Goal: Task Accomplishment & Management: Use online tool/utility

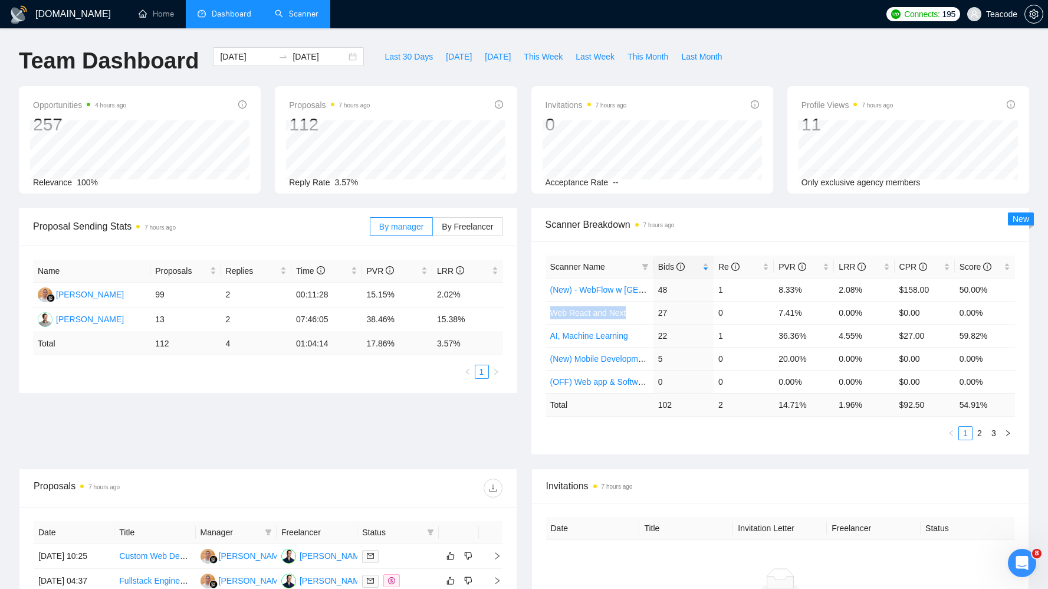
click at [294, 14] on link "Scanner" at bounding box center [297, 14] width 44 height 10
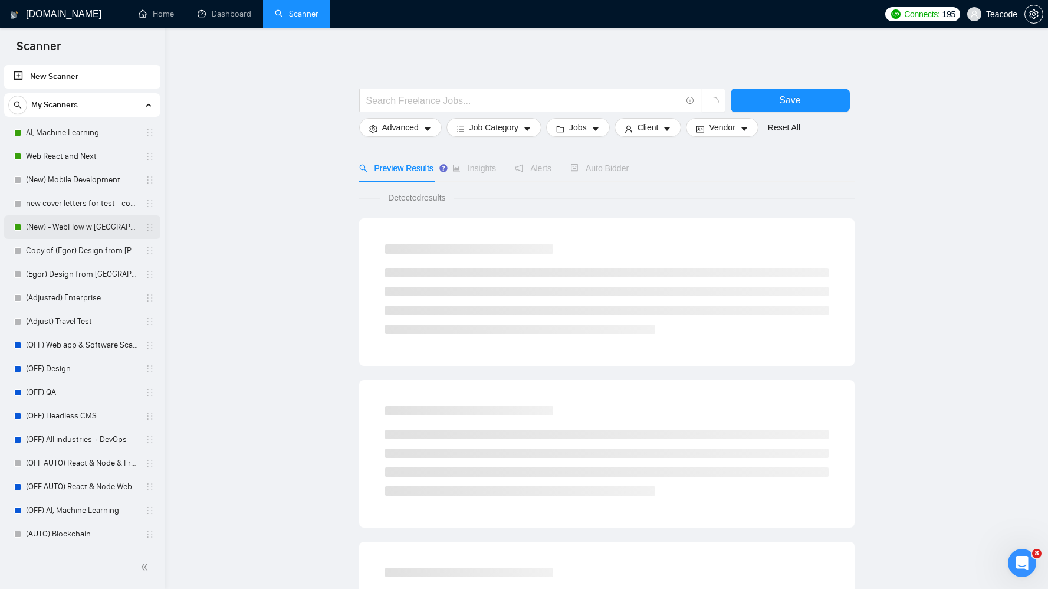
click at [42, 231] on link "(New) - WebFlow w [GEOGRAPHIC_DATA]" at bounding box center [82, 227] width 112 height 24
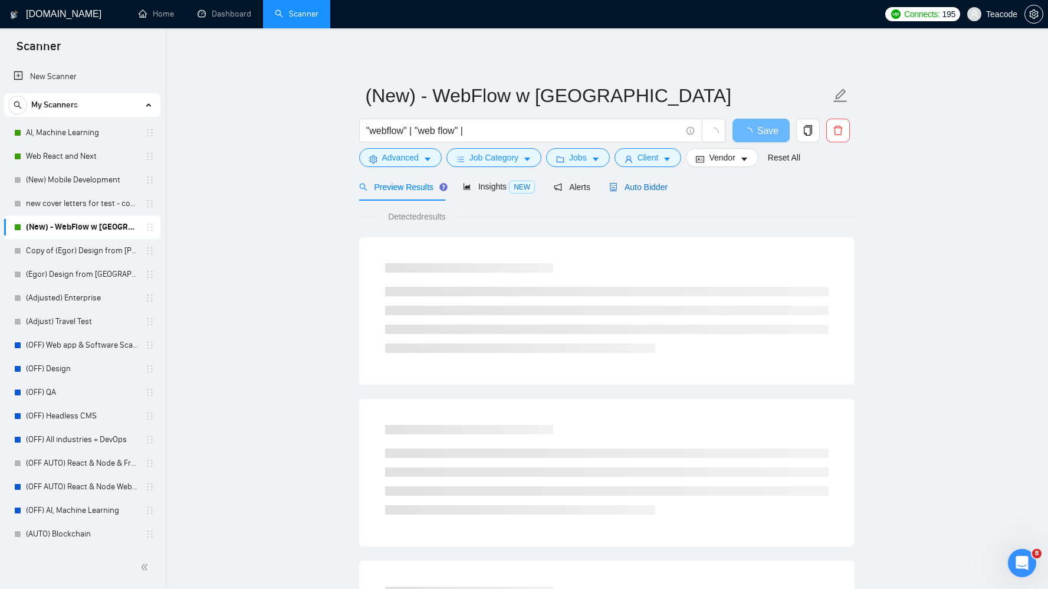
click at [654, 189] on span "Auto Bidder" at bounding box center [638, 186] width 58 height 9
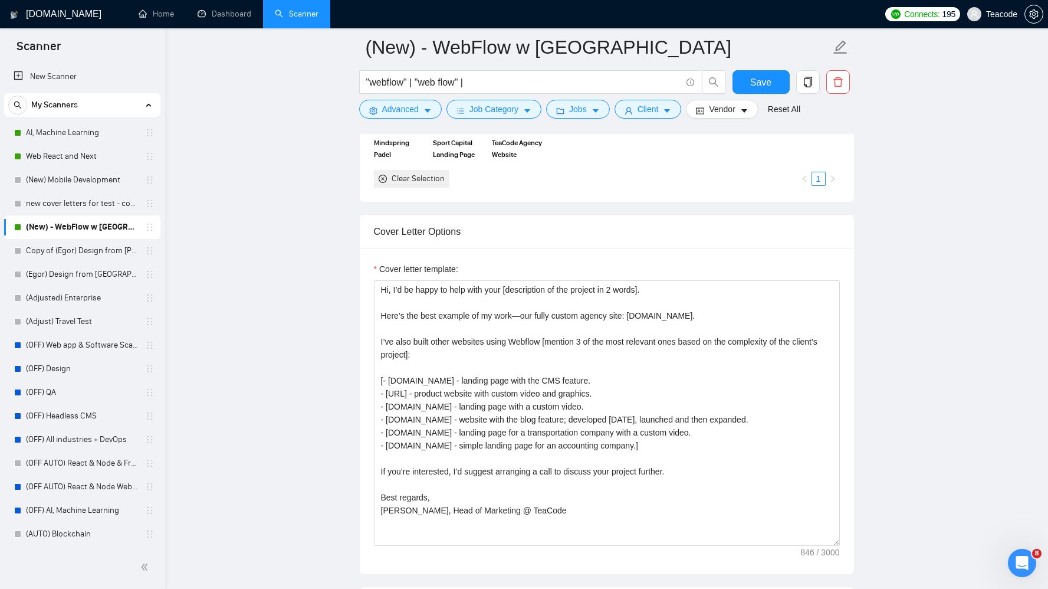
scroll to position [1193, 0]
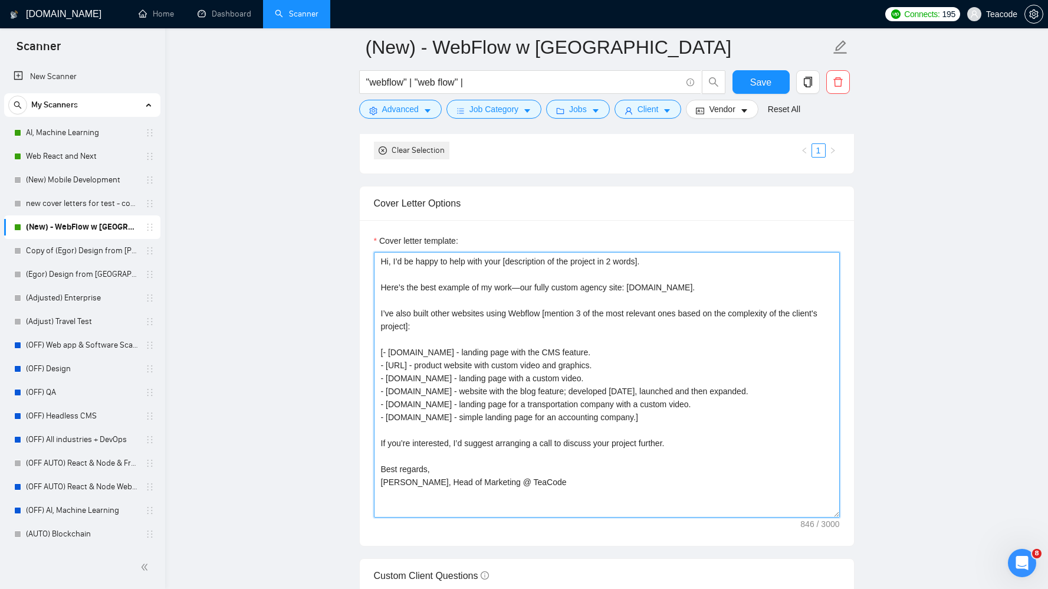
click at [395, 261] on textarea "Hi, I’d be happy to help with your [description of the project in 2 words]. Her…" at bounding box center [607, 384] width 466 height 265
click at [393, 262] on textarea "Hi, I’d be happy to help with your [description of the project in 2 words]. Her…" at bounding box center [607, 384] width 466 height 265
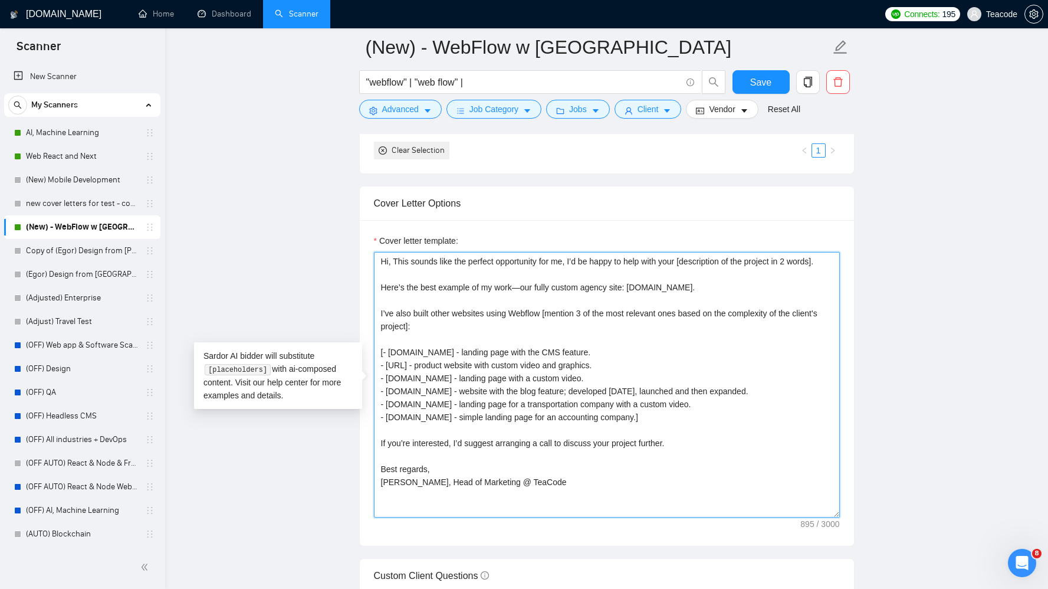
click at [533, 497] on textarea "Hi, This sounds like the perfect opportunity for me, I’d be happy to help with …" at bounding box center [607, 384] width 466 height 265
drag, startPoint x: 530, startPoint y: 494, endPoint x: 405, endPoint y: 497, distance: 125.1
click at [405, 497] on textarea "Hi, This sounds like the perfect opportunity for me, I’d be happy to help with …" at bounding box center [607, 384] width 466 height 265
drag, startPoint x: 430, startPoint y: 482, endPoint x: 382, endPoint y: 482, distance: 47.8
click at [382, 482] on textarea "Hi, This sounds like the perfect opportunity for me, I’d be happy to help with …" at bounding box center [607, 384] width 466 height 265
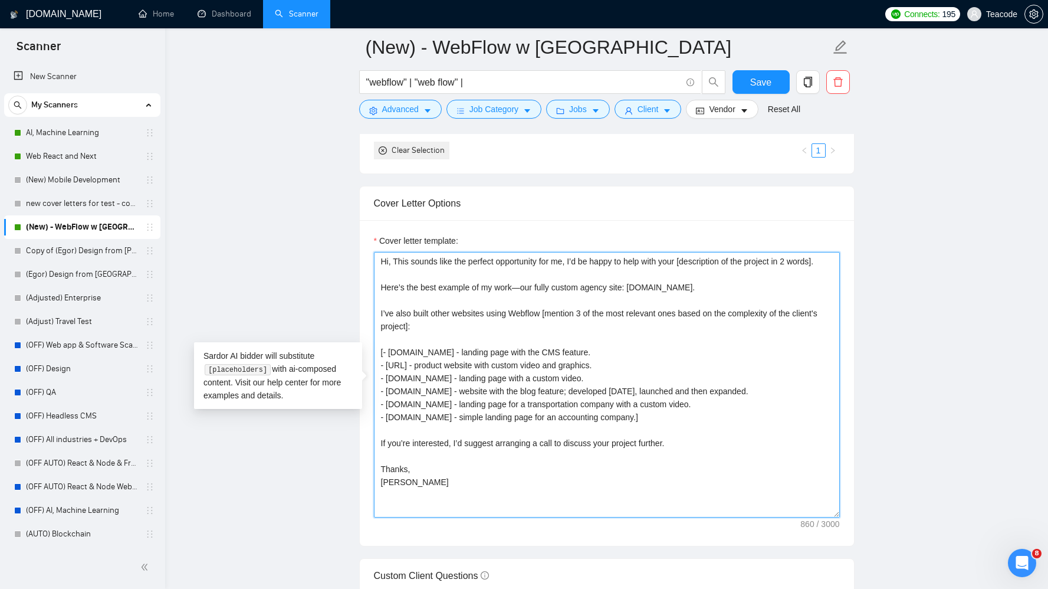
click at [426, 501] on textarea "Hi, This sounds like the perfect opportunity for me, I’d be happy to help with …" at bounding box center [607, 384] width 466 height 265
drag, startPoint x: 544, startPoint y: 455, endPoint x: 382, endPoint y: 460, distance: 162.9
click at [382, 460] on textarea "Hi, This sounds like the perfect opportunity for me, I’d be happy to help with …" at bounding box center [607, 384] width 466 height 265
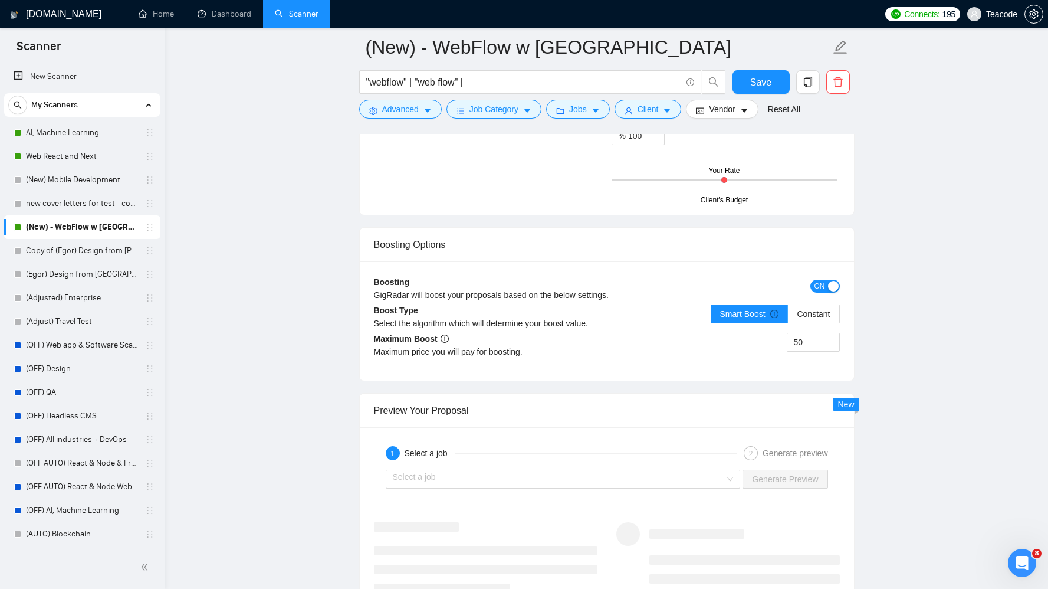
scroll to position [1963, 0]
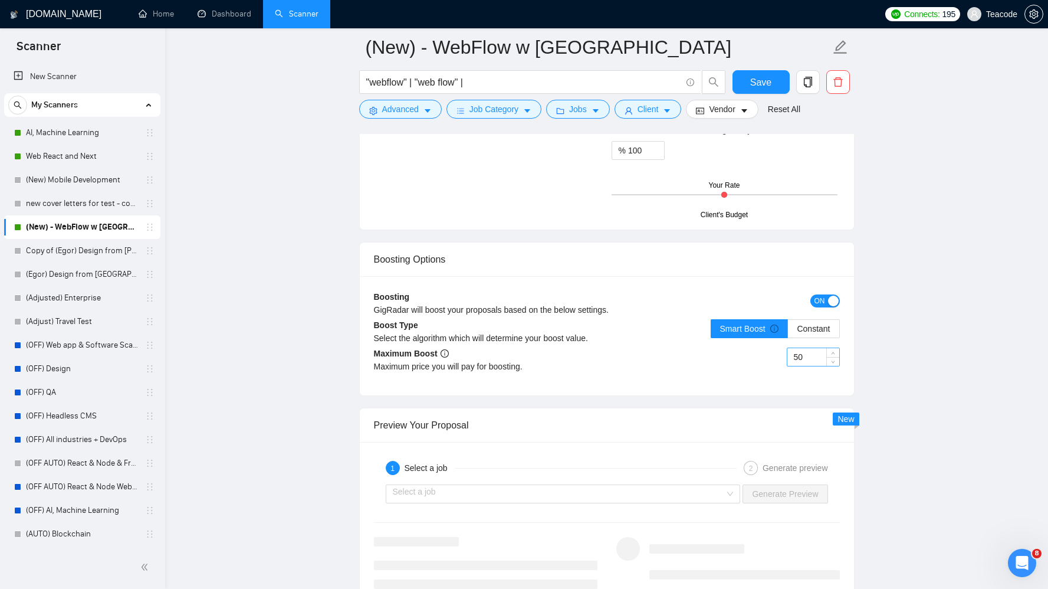
type textarea "Hi, This sounds like the perfect opportunity for me, I’d be happy to help with …"
click at [809, 358] on input "50" at bounding box center [813, 357] width 52 height 18
type input "25"
click at [780, 382] on div "Boosting GigRadar will boost your proposals based on the below settings. ON Boo…" at bounding box center [607, 335] width 494 height 119
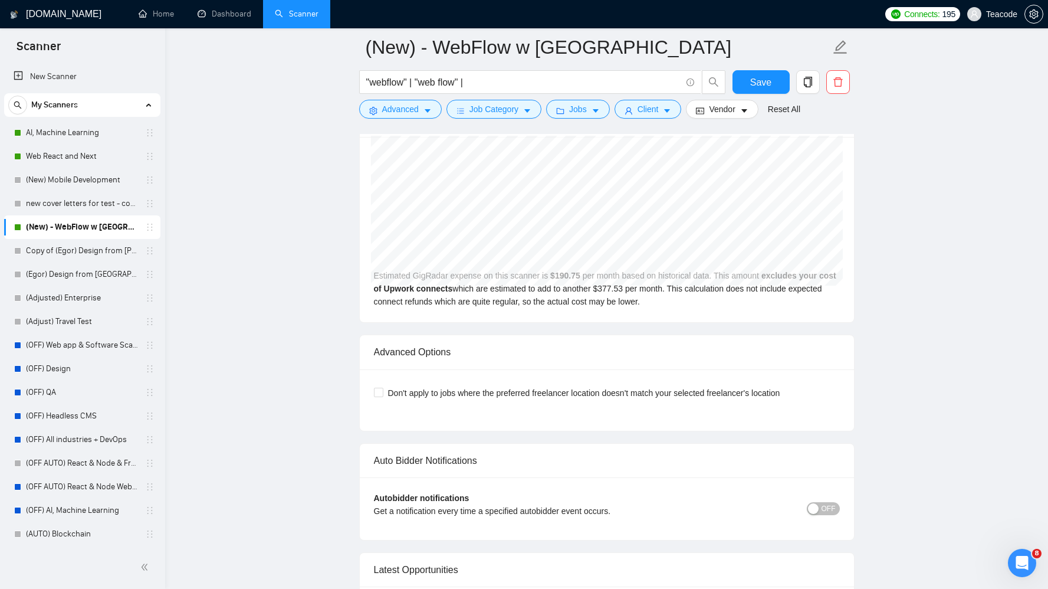
scroll to position [2616, 0]
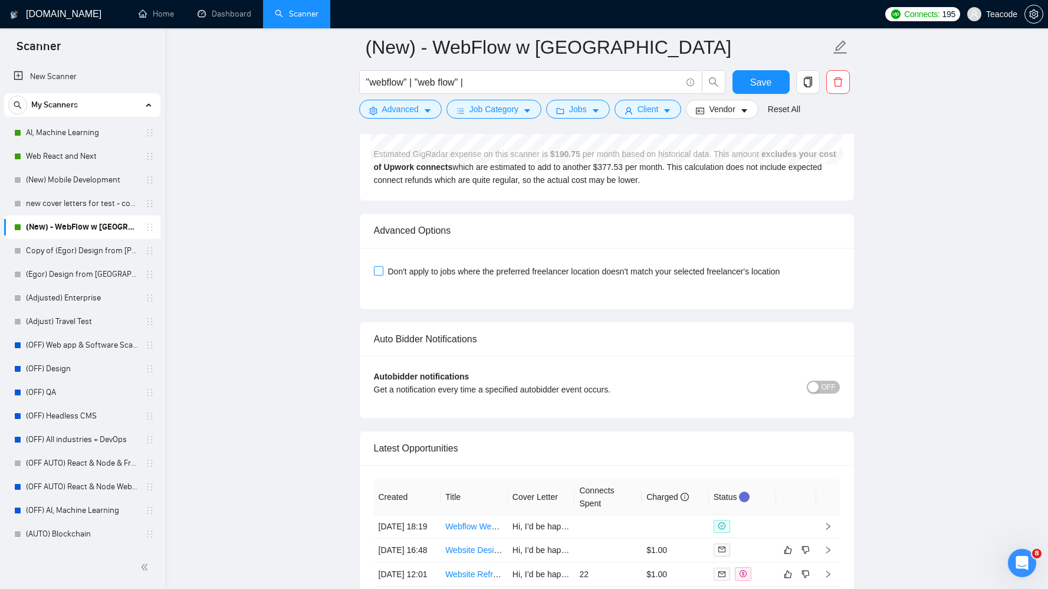
click at [634, 272] on span "Don't apply to jobs where the preferred freelancer location doesn't match your …" at bounding box center [584, 271] width 402 height 13
click at [382, 272] on input "Don't apply to jobs where the preferred freelancer location doesn't match your …" at bounding box center [378, 270] width 8 height 8
checkbox input "true"
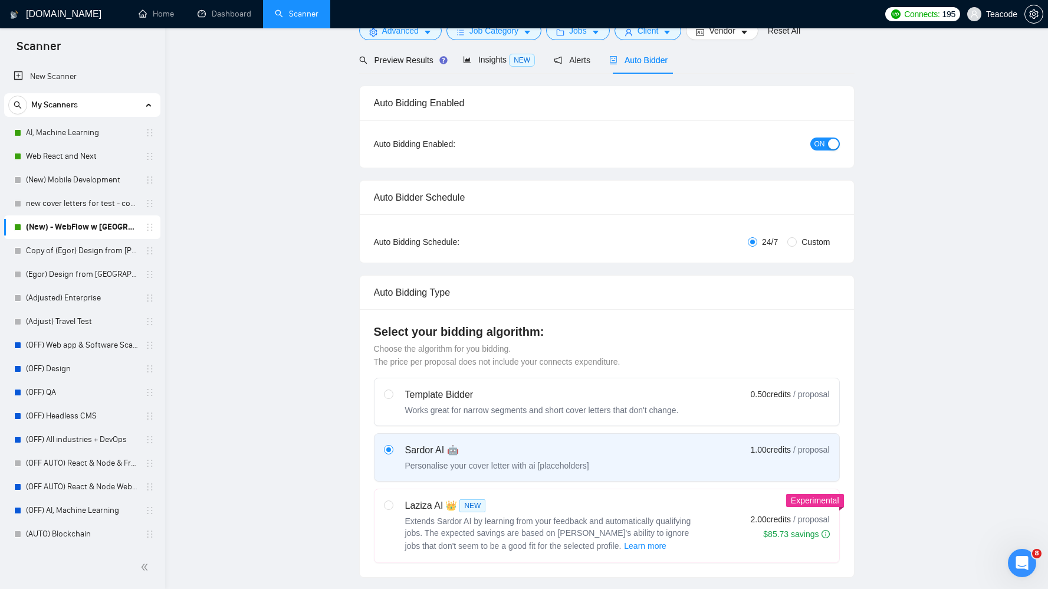
scroll to position [0, 0]
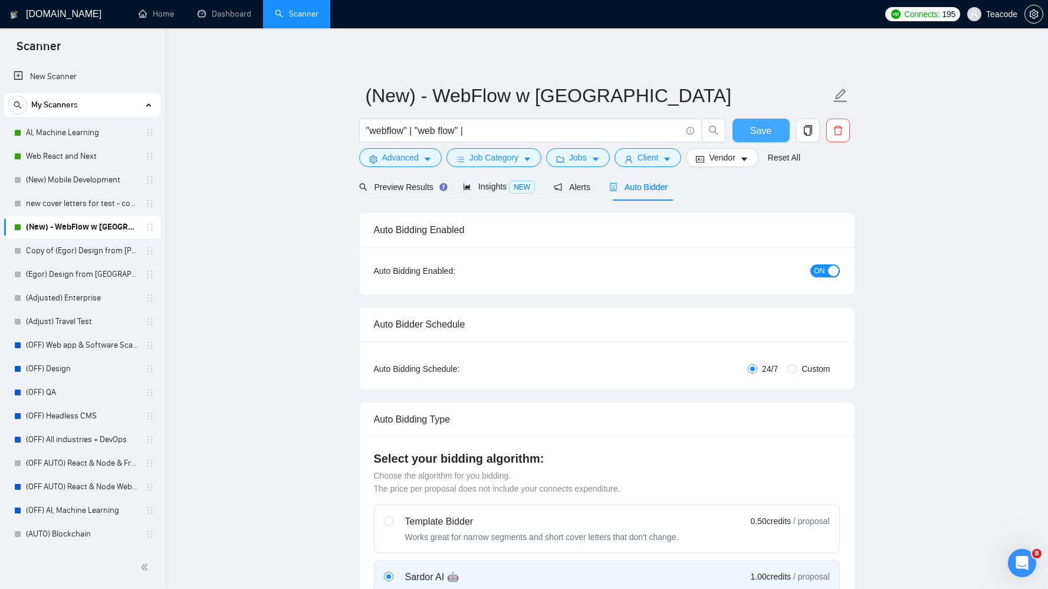
click at [769, 123] on span "Save" at bounding box center [760, 130] width 21 height 15
